Goal: Information Seeking & Learning: Learn about a topic

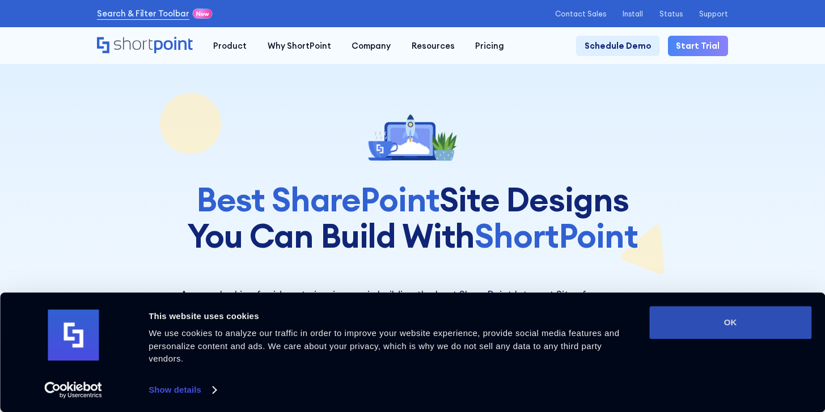
click at [714, 326] on button "OK" at bounding box center [730, 322] width 162 height 33
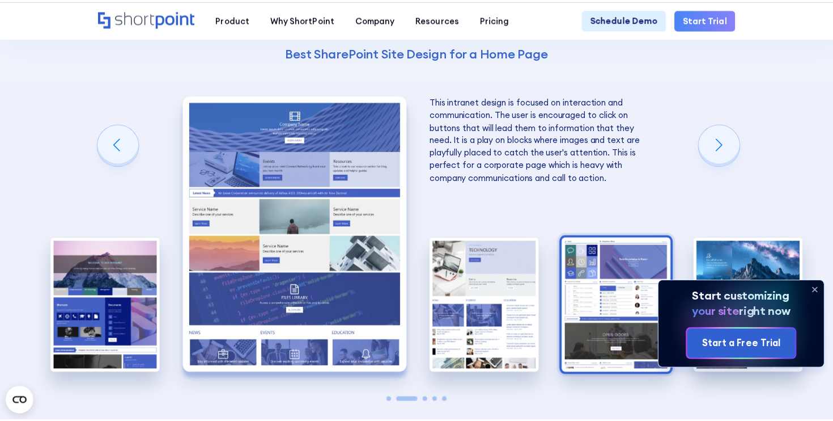
scroll to position [2080, 0]
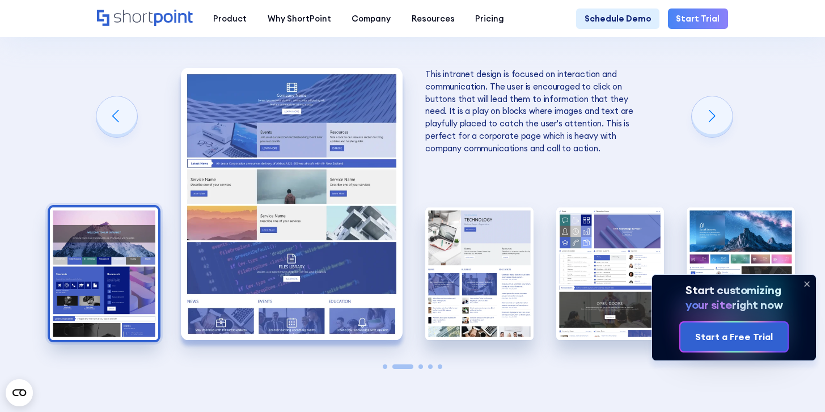
click at [129, 245] on img "1 / 5" at bounding box center [104, 274] width 108 height 133
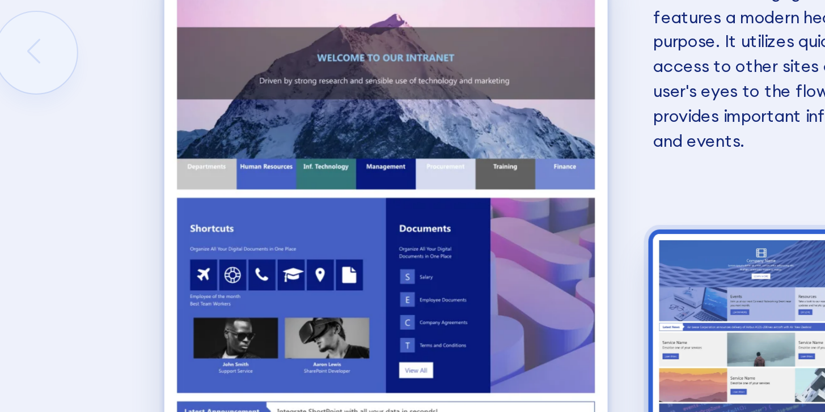
click at [460, 221] on img "2 / 5" at bounding box center [479, 274] width 108 height 133
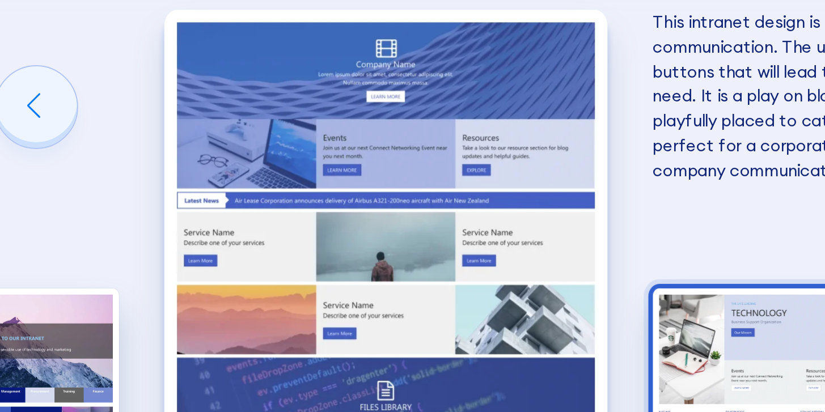
click at [446, 235] on img "3 / 5" at bounding box center [479, 274] width 108 height 133
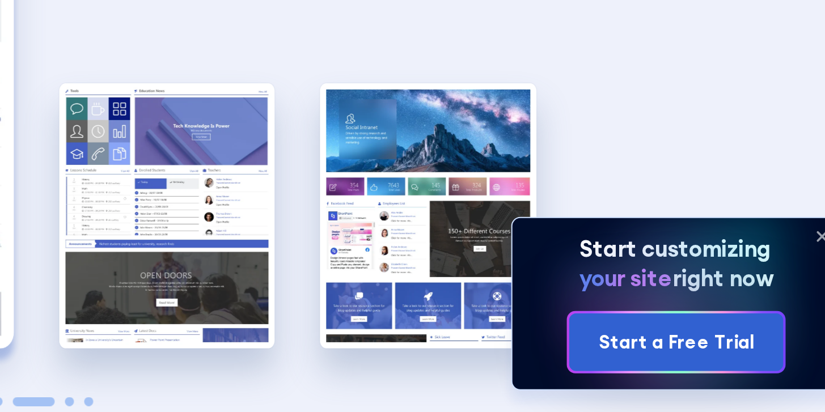
click at [613, 235] on img "5 / 5" at bounding box center [610, 274] width 108 height 133
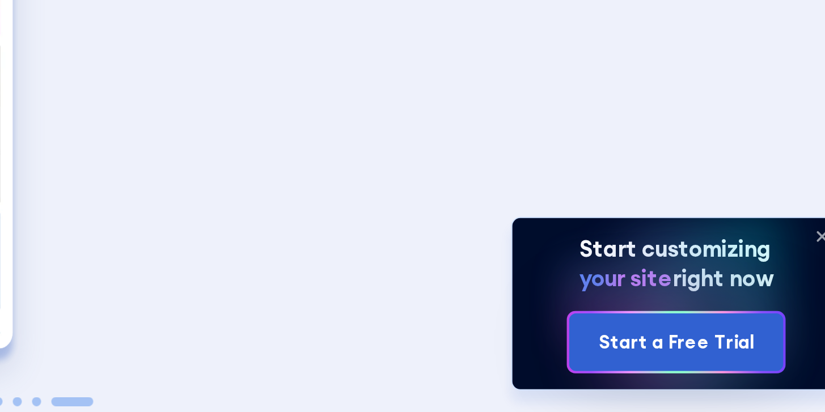
click at [400, 207] on img "5 / 5" at bounding box center [291, 204] width 222 height 272
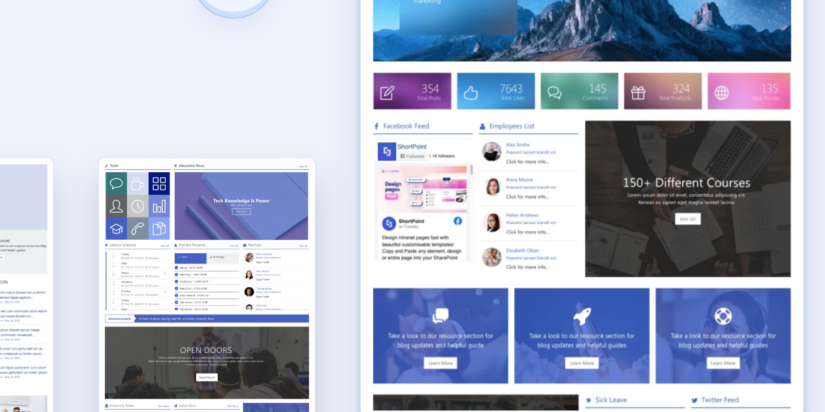
click at [100, 223] on img "4 / 5" at bounding box center [103, 274] width 108 height 133
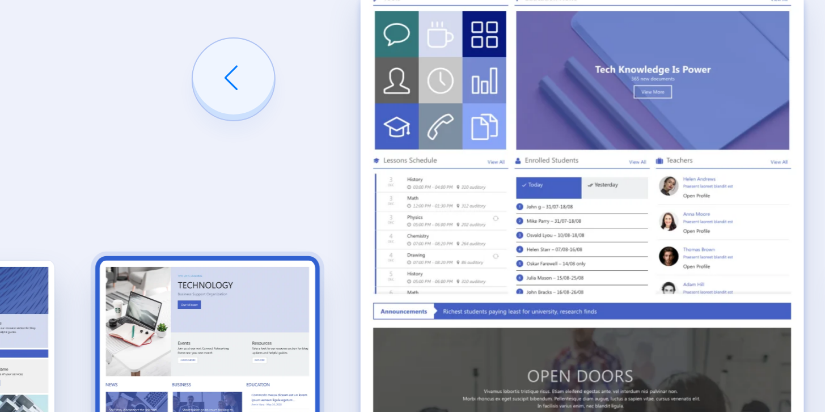
click at [126, 225] on img "3 / 5" at bounding box center [104, 274] width 108 height 133
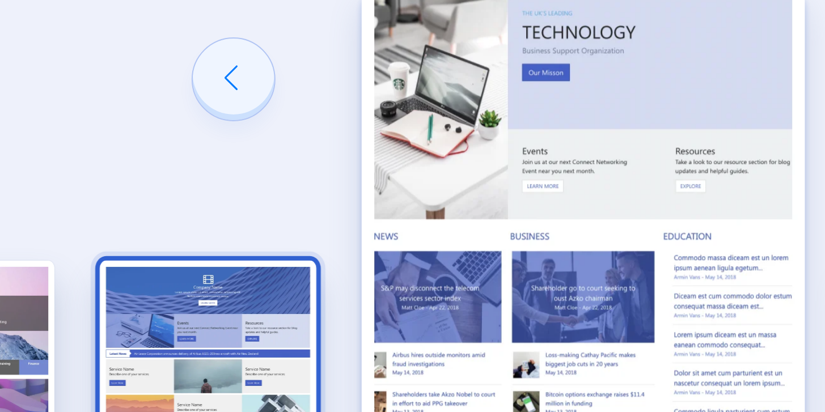
click at [151, 231] on img "2 / 5" at bounding box center [104, 274] width 108 height 133
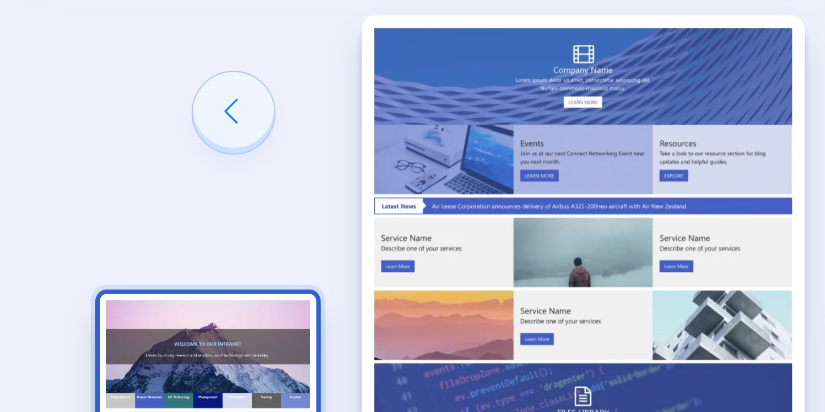
click at [100, 221] on img "1 / 5" at bounding box center [104, 274] width 108 height 133
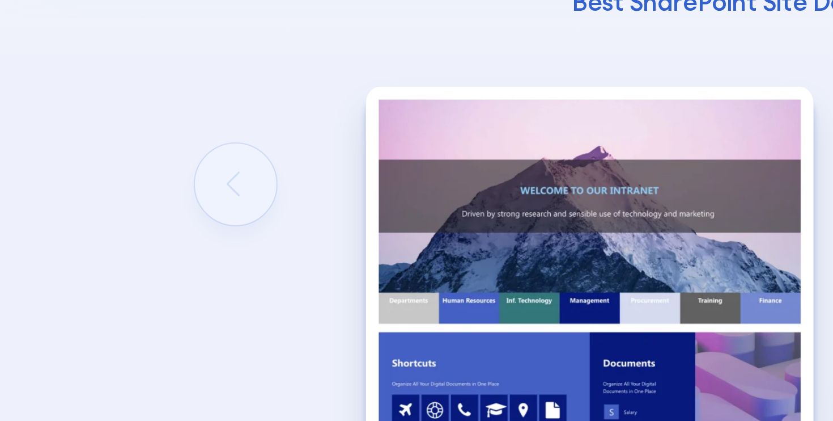
click at [126, 137] on div "The Best SharePoint Site Designs Here are some of the best SharePoint Site Desi…" at bounding box center [416, 159] width 833 height 709
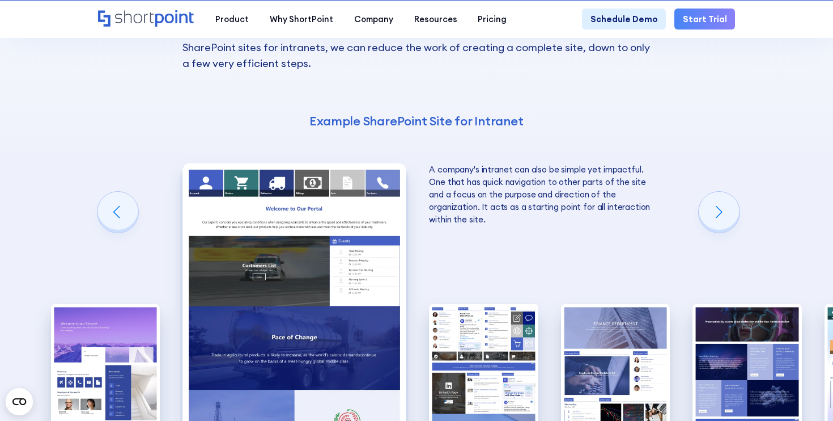
scroll to position [1470, 0]
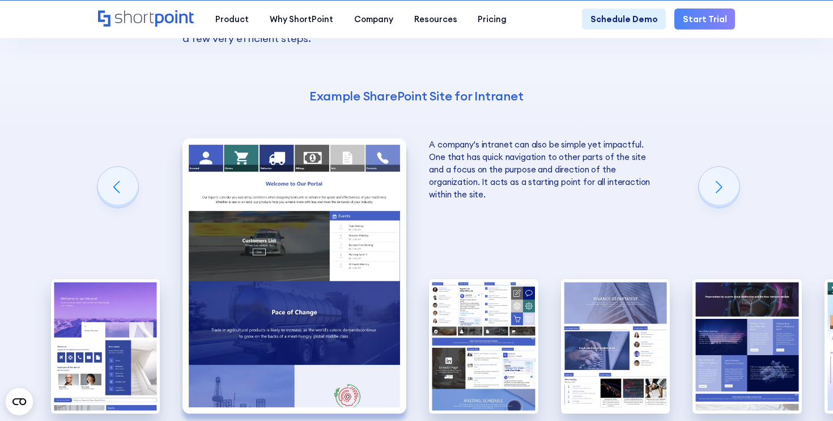
click at [326, 227] on img "2 / 10" at bounding box center [295, 275] width 224 height 275
click at [308, 179] on img "2 / 10" at bounding box center [295, 275] width 224 height 275
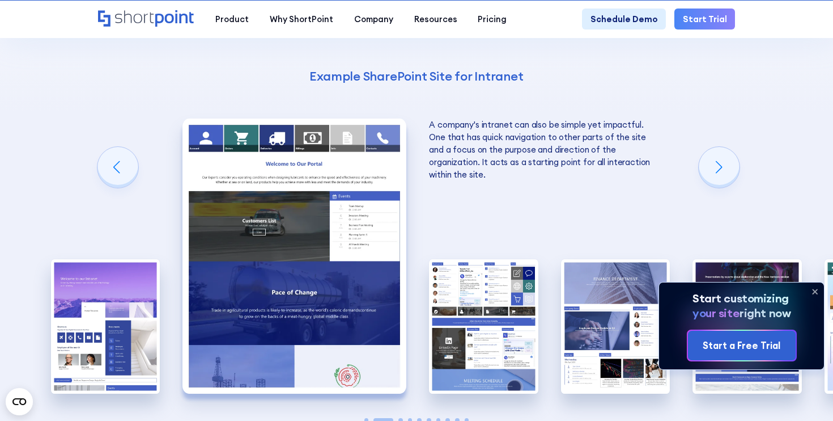
scroll to position [1506, 0]
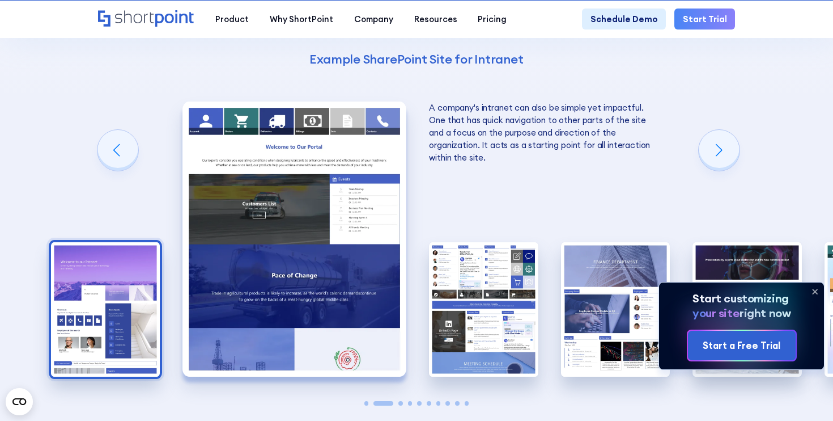
click at [132, 242] on img "1 / 10" at bounding box center [105, 309] width 109 height 134
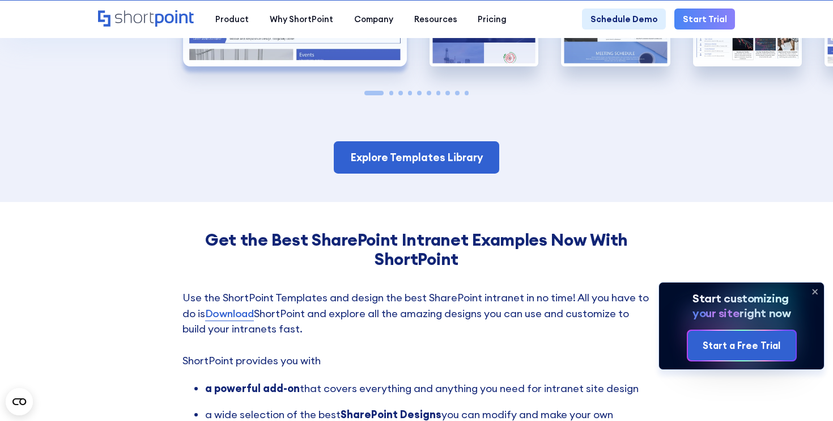
scroll to position [1829, 0]
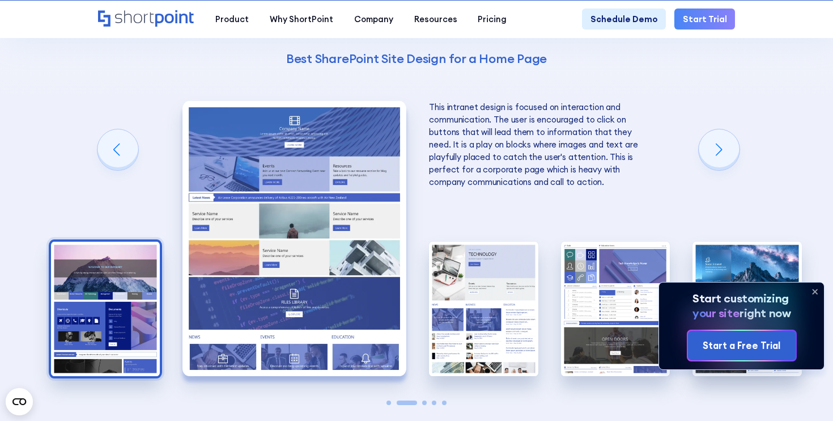
scroll to position [2080, 0]
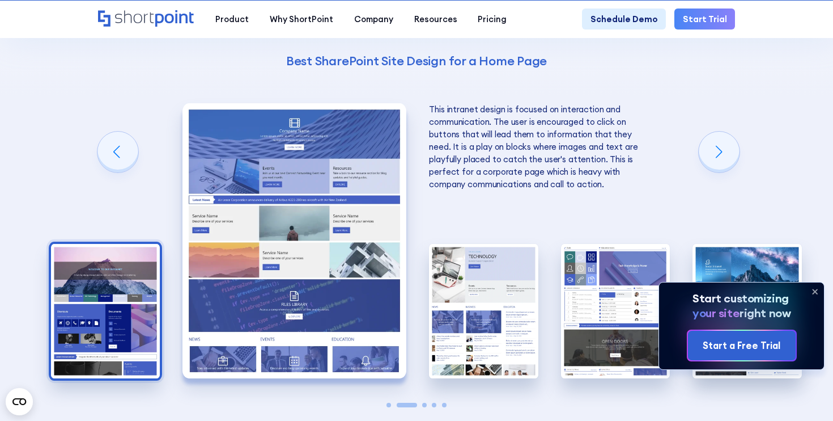
click at [111, 289] on img "1 / 5" at bounding box center [105, 311] width 109 height 134
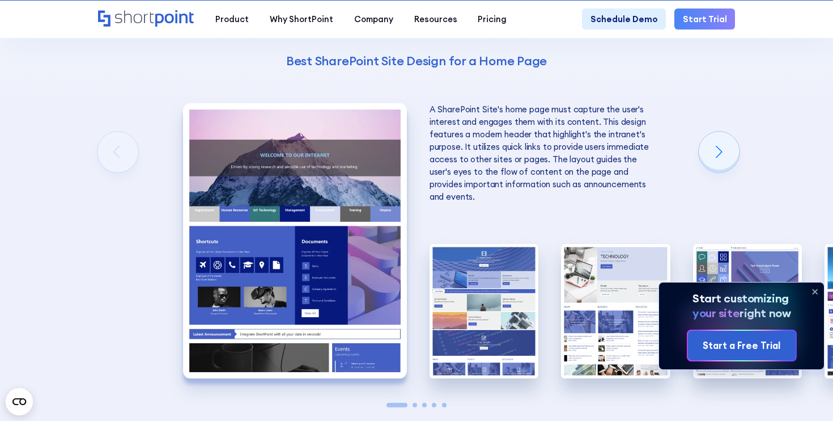
click at [273, 227] on img "1 / 5" at bounding box center [295, 240] width 224 height 275
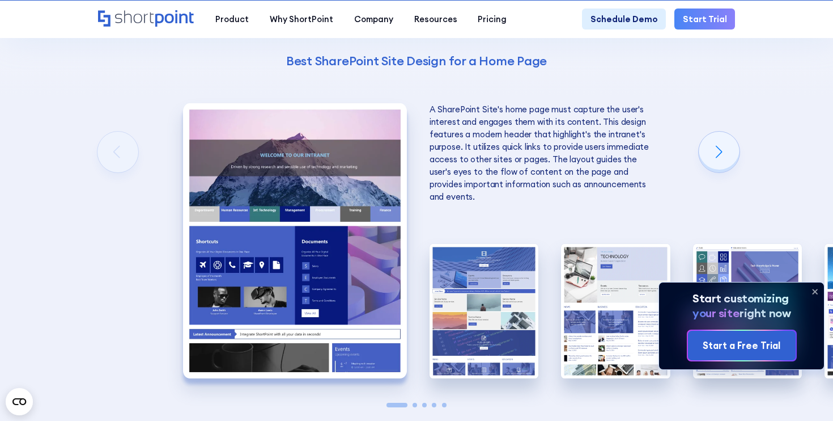
click at [273, 167] on img "1 / 5" at bounding box center [295, 240] width 224 height 275
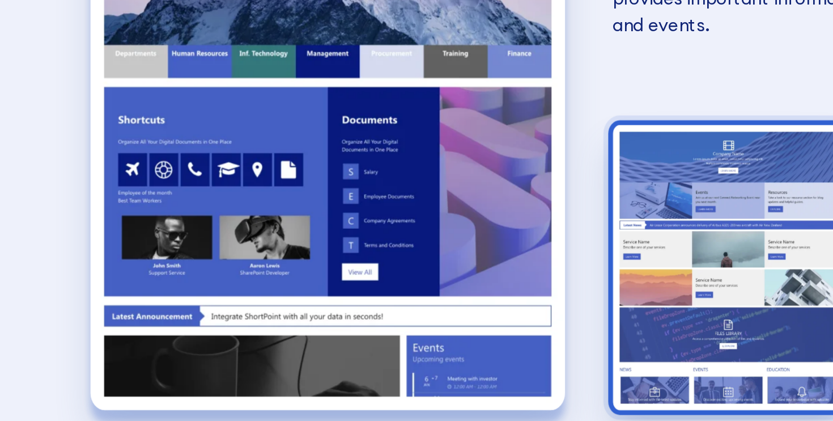
click at [451, 271] on img "2 / 5" at bounding box center [484, 311] width 109 height 134
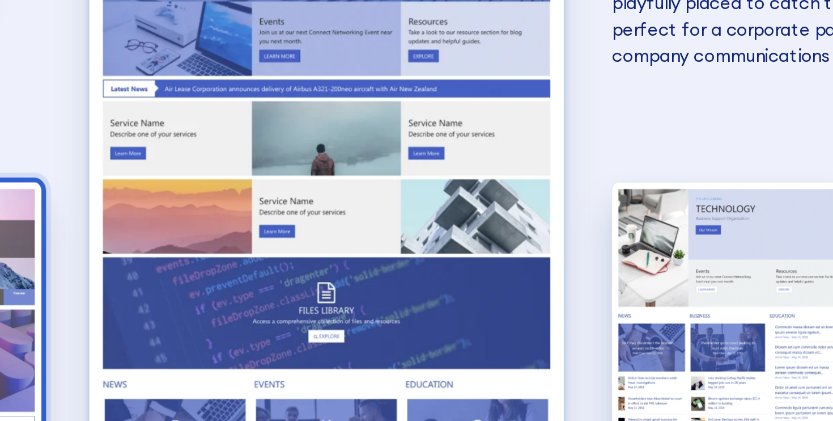
click at [159, 262] on img "1 / 5" at bounding box center [105, 311] width 109 height 134
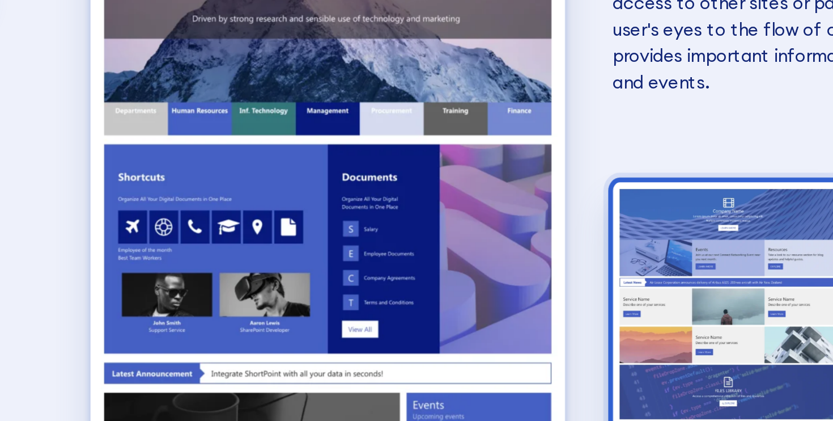
click at [445, 244] on img "2 / 5" at bounding box center [484, 311] width 109 height 134
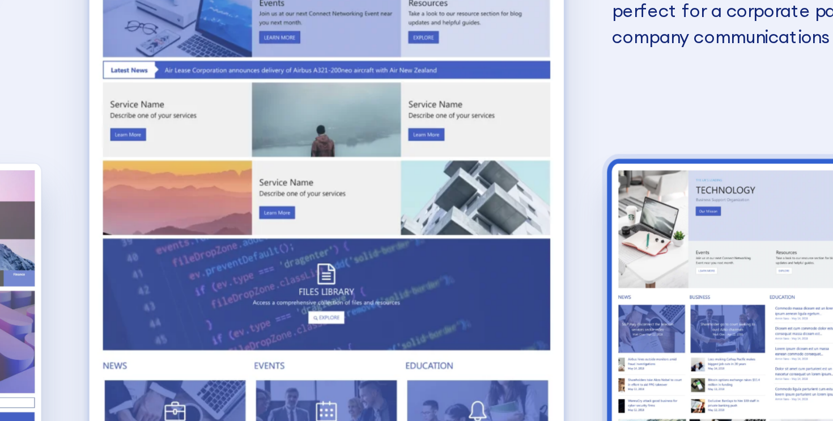
click at [462, 266] on img "3 / 5" at bounding box center [483, 311] width 109 height 134
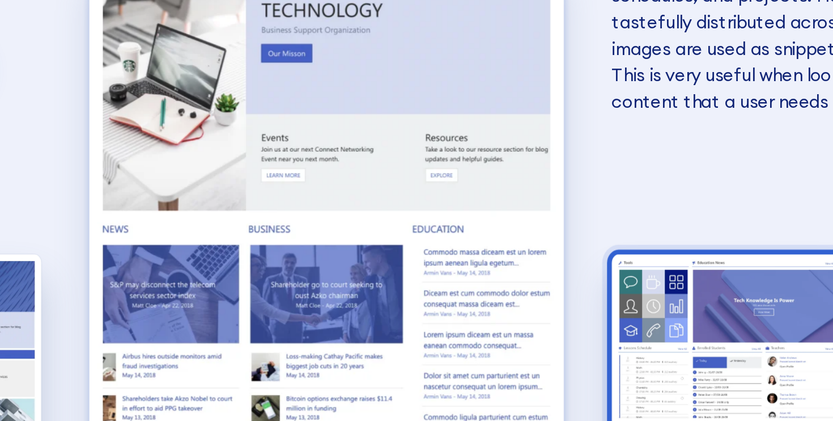
click at [505, 244] on img "4 / 5" at bounding box center [483, 311] width 109 height 134
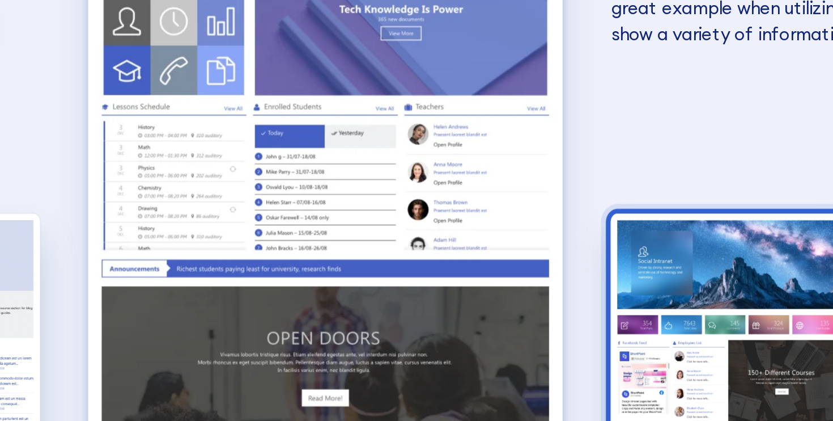
click at [512, 270] on img "5 / 5" at bounding box center [483, 311] width 109 height 134
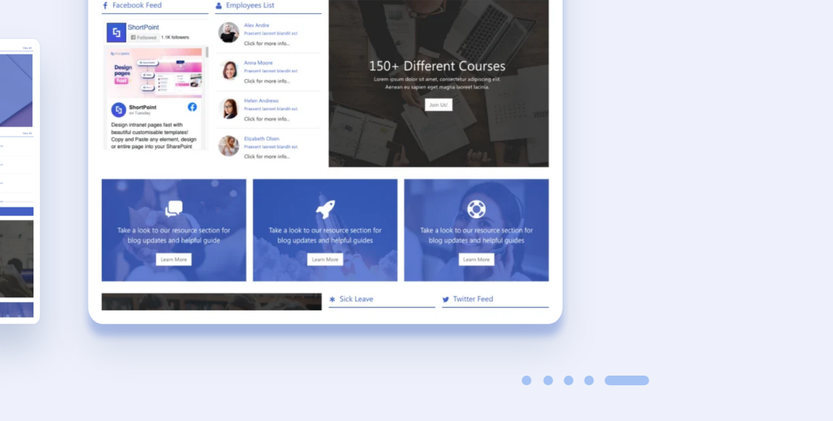
scroll to position [2089, 0]
